Goal: Task Accomplishment & Management: Use online tool/utility

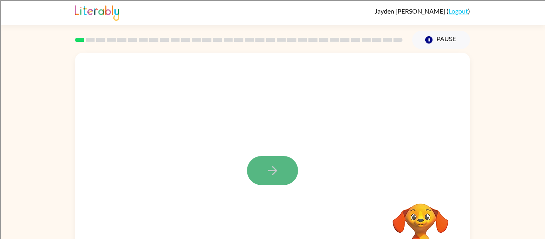
click at [269, 178] on button "button" at bounding box center [272, 170] width 51 height 29
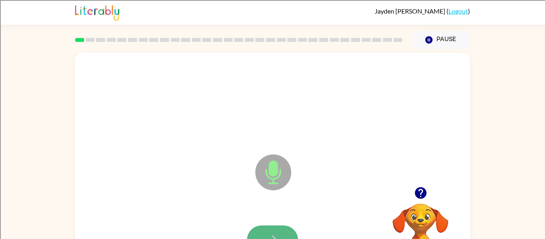
click at [274, 229] on button "button" at bounding box center [272, 239] width 51 height 29
click at [271, 235] on icon "button" at bounding box center [273, 240] width 14 height 14
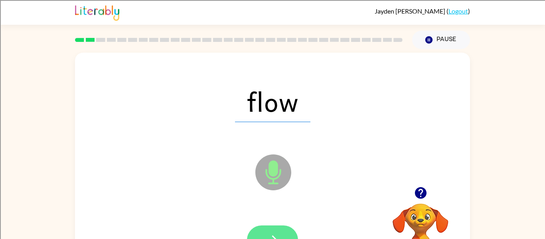
click at [271, 231] on button "button" at bounding box center [272, 239] width 51 height 29
click at [274, 229] on button "button" at bounding box center [272, 239] width 51 height 29
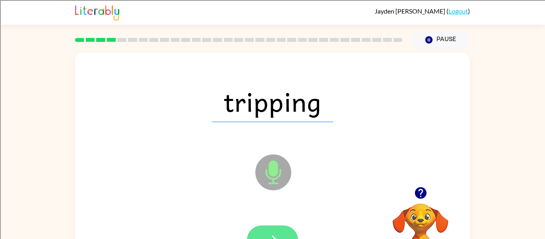
click at [264, 229] on button "button" at bounding box center [272, 239] width 51 height 29
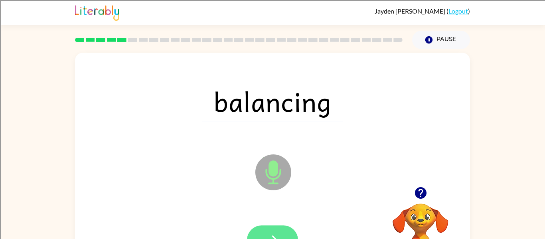
click at [268, 231] on button "button" at bounding box center [272, 239] width 51 height 29
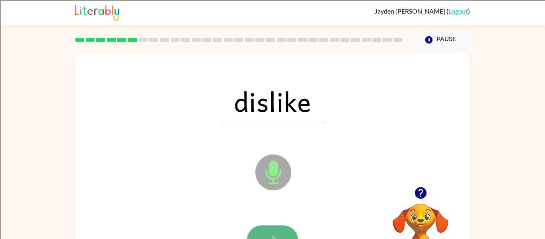
click at [272, 229] on button "button" at bounding box center [272, 239] width 51 height 29
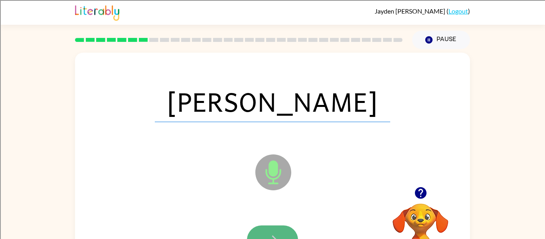
click at [270, 228] on button "button" at bounding box center [272, 239] width 51 height 29
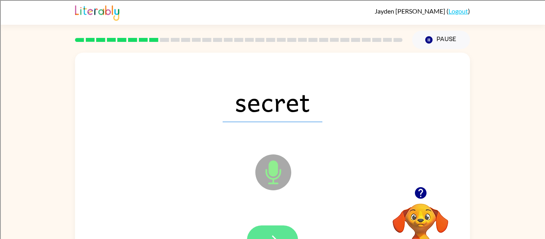
click at [272, 229] on button "button" at bounding box center [272, 239] width 51 height 29
click at [266, 228] on button "button" at bounding box center [272, 239] width 51 height 29
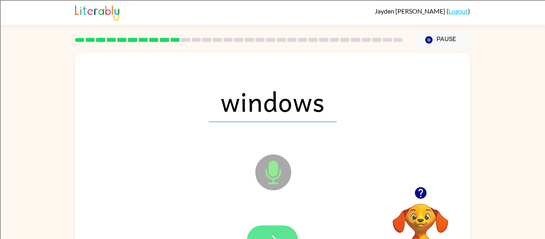
click at [270, 230] on button "button" at bounding box center [272, 239] width 51 height 29
click at [277, 228] on button "button" at bounding box center [272, 239] width 51 height 29
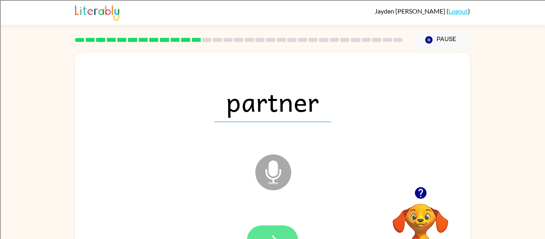
click at [276, 230] on button "button" at bounding box center [272, 239] width 51 height 29
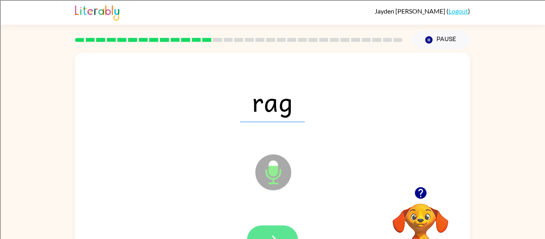
click at [268, 234] on icon "button" at bounding box center [273, 240] width 14 height 14
click at [270, 233] on icon "button" at bounding box center [273, 240] width 14 height 14
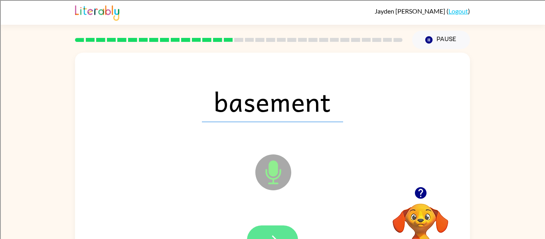
click at [274, 230] on button "button" at bounding box center [272, 239] width 51 height 29
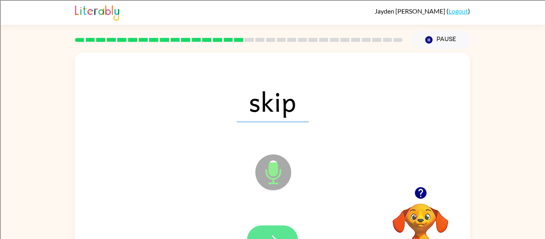
click at [273, 229] on button "button" at bounding box center [272, 239] width 51 height 29
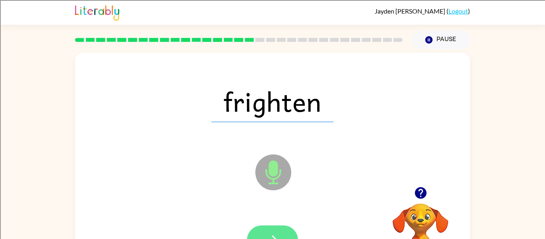
click at [272, 236] on icon "button" at bounding box center [272, 239] width 9 height 9
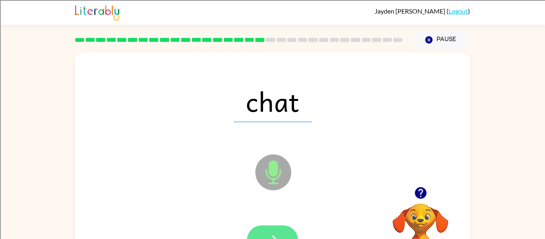
click at [272, 229] on button "button" at bounding box center [272, 239] width 51 height 29
click at [276, 231] on button "button" at bounding box center [272, 239] width 51 height 29
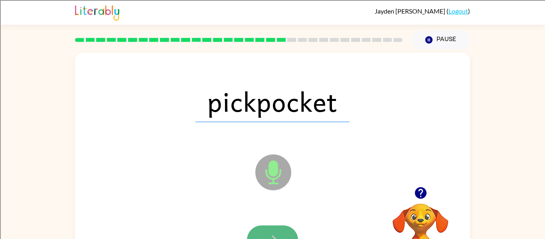
click at [274, 229] on button "button" at bounding box center [272, 239] width 51 height 29
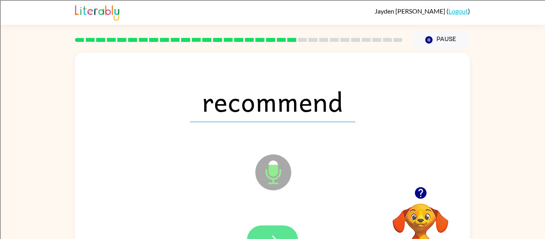
click at [276, 229] on button "button" at bounding box center [272, 239] width 51 height 29
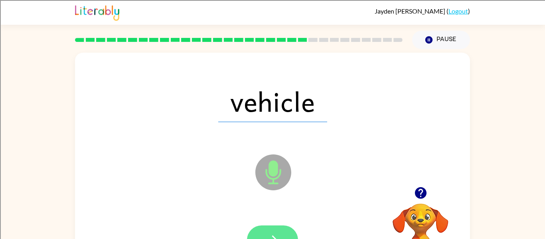
click at [275, 232] on button "button" at bounding box center [272, 239] width 51 height 29
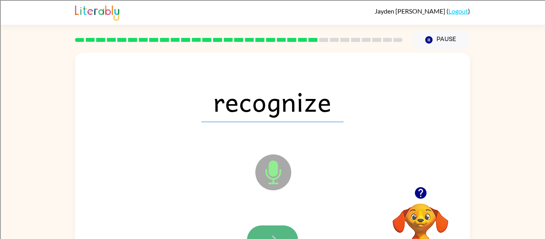
click at [276, 235] on icon "button" at bounding box center [273, 240] width 14 height 14
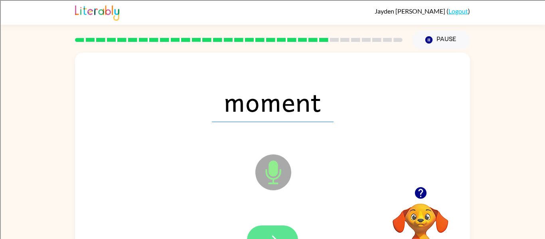
click at [274, 230] on button "button" at bounding box center [272, 239] width 51 height 29
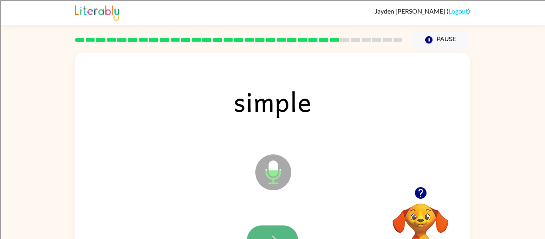
click at [279, 228] on button "button" at bounding box center [272, 239] width 51 height 29
click at [271, 227] on button "button" at bounding box center [272, 239] width 51 height 29
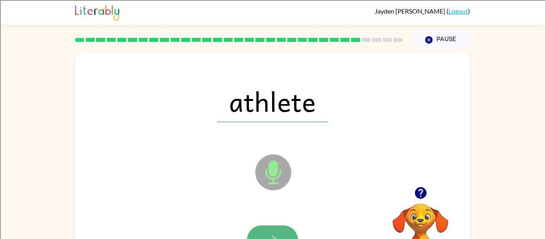
click at [275, 230] on button "button" at bounding box center [272, 239] width 51 height 29
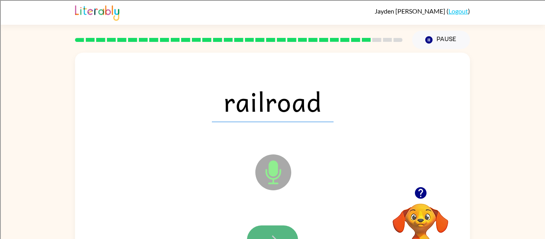
click at [274, 228] on button "button" at bounding box center [272, 239] width 51 height 29
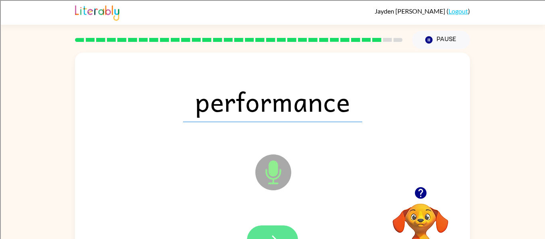
click at [264, 228] on button "button" at bounding box center [272, 239] width 51 height 29
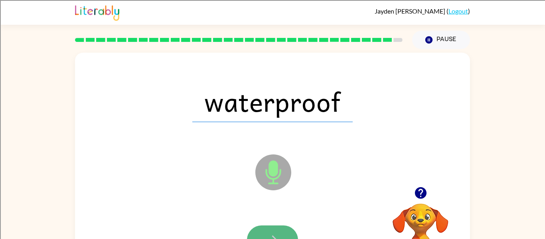
click at [267, 229] on button "button" at bounding box center [272, 239] width 51 height 29
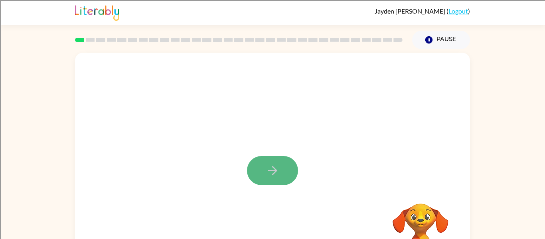
click at [271, 171] on icon "button" at bounding box center [272, 170] width 9 height 9
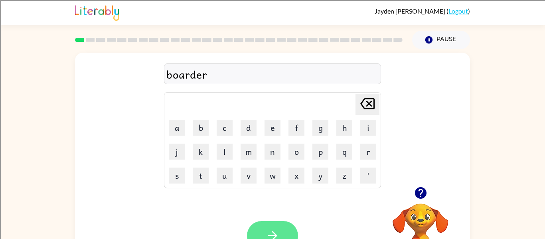
click at [270, 229] on icon "button" at bounding box center [273, 236] width 14 height 14
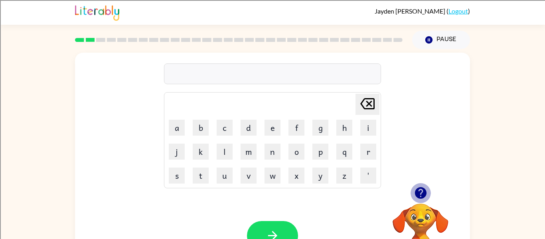
click at [420, 193] on icon "button" at bounding box center [421, 193] width 14 height 14
click at [420, 193] on icon "button" at bounding box center [420, 193] width 12 height 12
click at [277, 226] on button "button" at bounding box center [272, 235] width 51 height 29
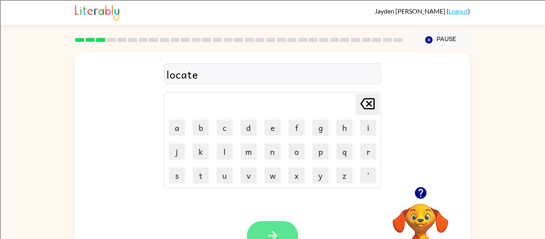
click at [279, 224] on button "button" at bounding box center [272, 235] width 51 height 29
click at [281, 225] on button "button" at bounding box center [272, 235] width 51 height 29
click at [418, 193] on icon "button" at bounding box center [420, 193] width 12 height 12
click at [267, 232] on icon "button" at bounding box center [273, 236] width 14 height 14
click at [277, 229] on icon "button" at bounding box center [273, 236] width 14 height 14
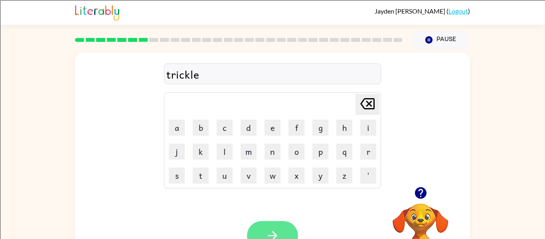
click at [269, 226] on button "button" at bounding box center [272, 235] width 51 height 29
click at [269, 221] on button "button" at bounding box center [272, 235] width 51 height 29
click at [264, 230] on button "button" at bounding box center [272, 235] width 51 height 29
click at [279, 225] on button "button" at bounding box center [272, 235] width 51 height 29
click at [264, 229] on button "button" at bounding box center [272, 235] width 51 height 29
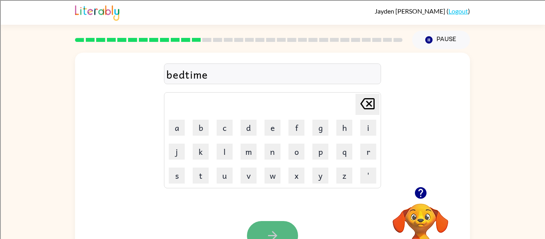
click at [278, 233] on icon "button" at bounding box center [273, 236] width 14 height 14
click at [277, 232] on icon "button" at bounding box center [273, 236] width 14 height 14
click at [276, 223] on button "button" at bounding box center [272, 235] width 51 height 29
click at [259, 228] on button "button" at bounding box center [272, 235] width 51 height 29
click at [284, 226] on button "button" at bounding box center [272, 235] width 51 height 29
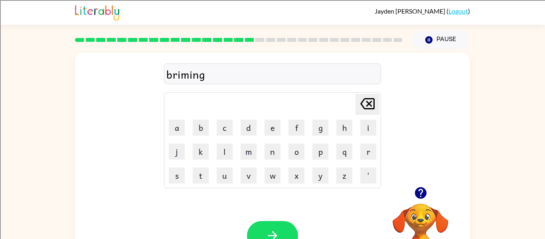
click at [417, 191] on icon "button" at bounding box center [420, 193] width 12 height 12
click at [280, 230] on button "button" at bounding box center [272, 235] width 51 height 29
click at [274, 221] on button "button" at bounding box center [272, 235] width 51 height 29
click at [281, 224] on button "button" at bounding box center [272, 235] width 51 height 29
click at [270, 231] on icon "button" at bounding box center [273, 236] width 14 height 14
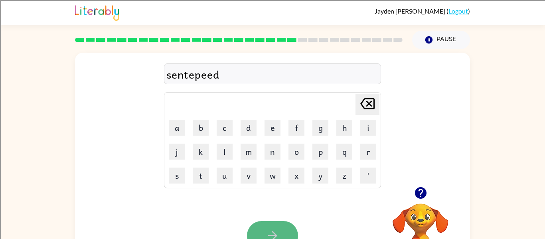
click at [270, 228] on button "button" at bounding box center [272, 235] width 51 height 29
click at [256, 233] on button "button" at bounding box center [272, 235] width 51 height 29
click at [266, 231] on icon "button" at bounding box center [273, 236] width 14 height 14
click at [274, 229] on icon "button" at bounding box center [273, 236] width 14 height 14
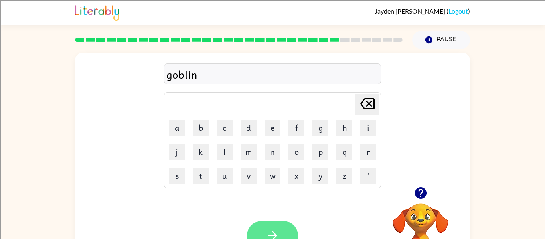
click at [276, 231] on icon "button" at bounding box center [273, 236] width 14 height 14
click at [277, 226] on button "button" at bounding box center [272, 235] width 51 height 29
click at [286, 228] on button "button" at bounding box center [272, 235] width 51 height 29
click at [274, 228] on button "button" at bounding box center [272, 235] width 51 height 29
click at [275, 227] on button "button" at bounding box center [272, 235] width 51 height 29
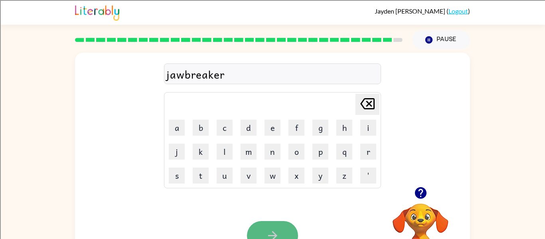
click at [263, 225] on button "button" at bounding box center [272, 235] width 51 height 29
